Goal: Check status: Check status

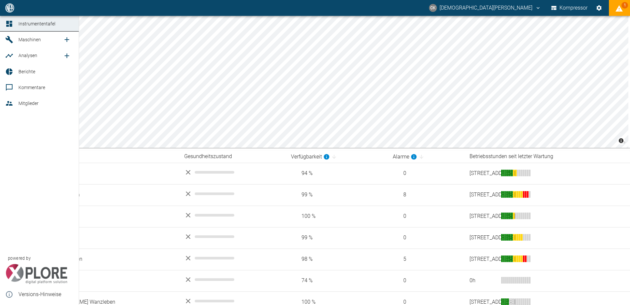
click at [27, 41] on span "Maschinen" at bounding box center [29, 39] width 22 height 5
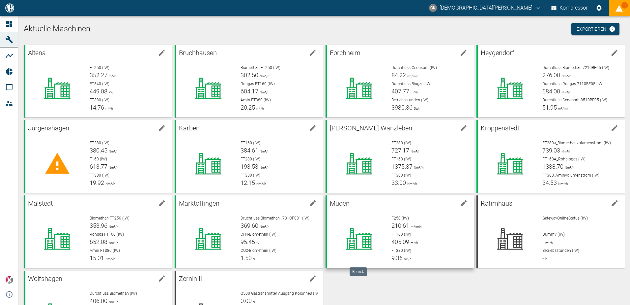
click at [375, 226] on icon at bounding box center [359, 238] width 43 height 26
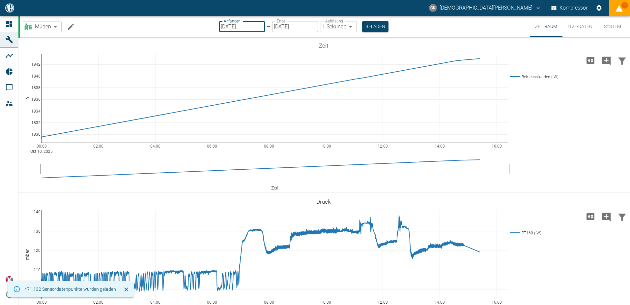
click at [224, 24] on input "[DATE]" at bounding box center [242, 26] width 46 height 11
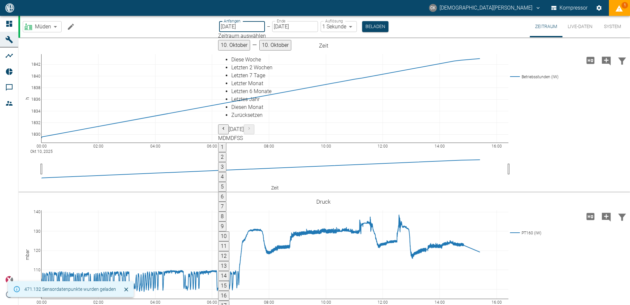
type input "[DATE]"
type input "2min"
type input "[DATE]"
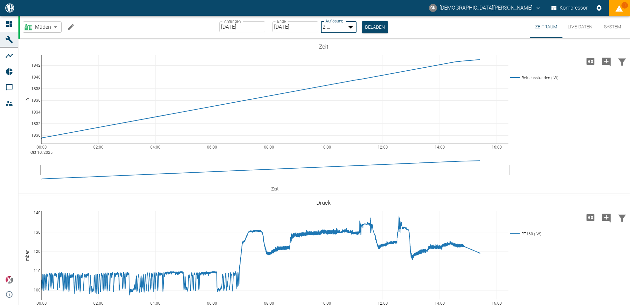
click at [349, 26] on body "CK [PERSON_NAME] Kompressor 1 Instrumententafel Maschinen Analysen Berichte Kom…" at bounding box center [315, 152] width 630 height 305
type input "10min"
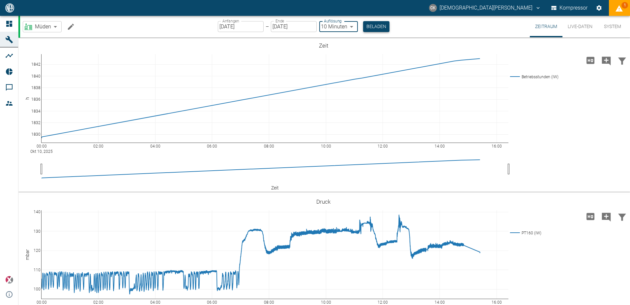
click at [382, 24] on button "Beladen" at bounding box center [376, 26] width 26 height 11
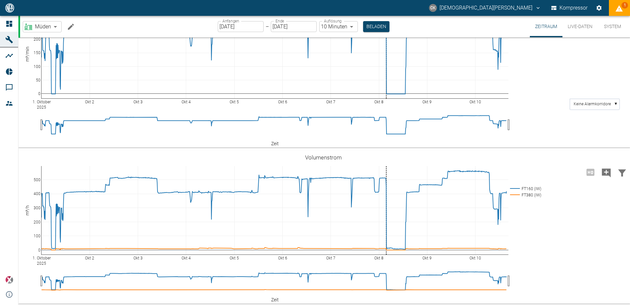
scroll to position [429, 0]
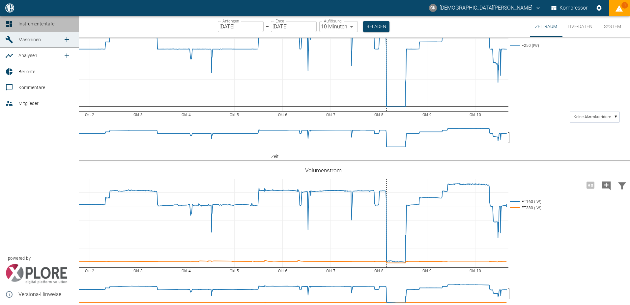
click at [12, 24] on icon at bounding box center [9, 24] width 6 height 6
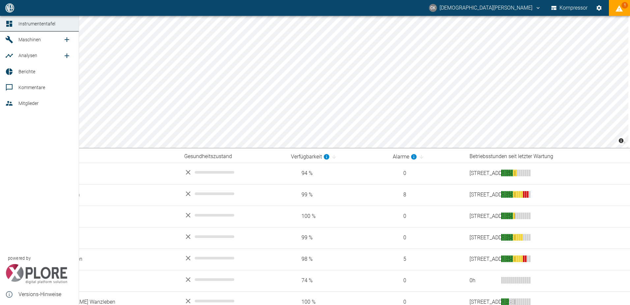
click at [8, 40] on icon at bounding box center [9, 39] width 7 height 7
